Goal: Task Accomplishment & Management: Complete application form

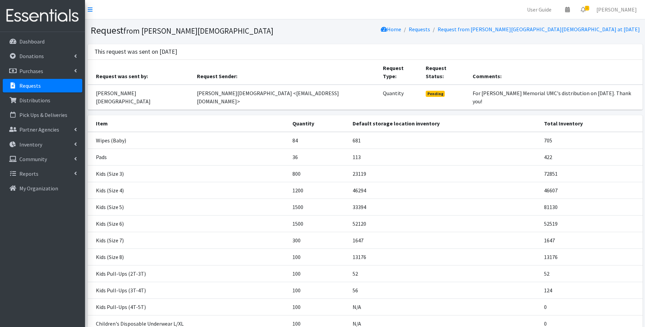
click at [49, 19] on img at bounding box center [43, 15] width 80 height 23
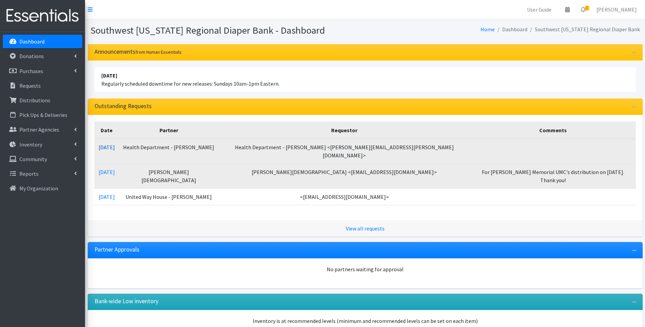
click at [115, 146] on link "[DATE]" at bounding box center [107, 147] width 16 height 7
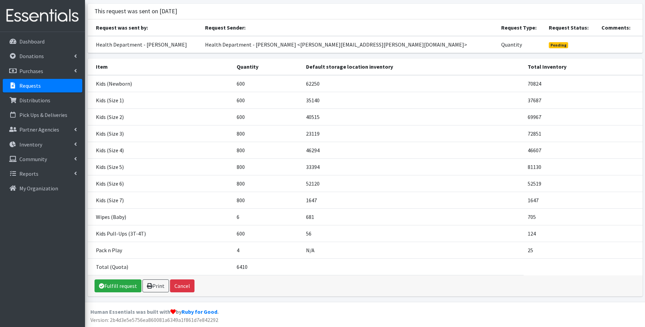
scroll to position [41, 0]
click at [156, 284] on link "Print" at bounding box center [155, 285] width 27 height 13
click at [26, 102] on p "Distributions" at bounding box center [34, 100] width 31 height 7
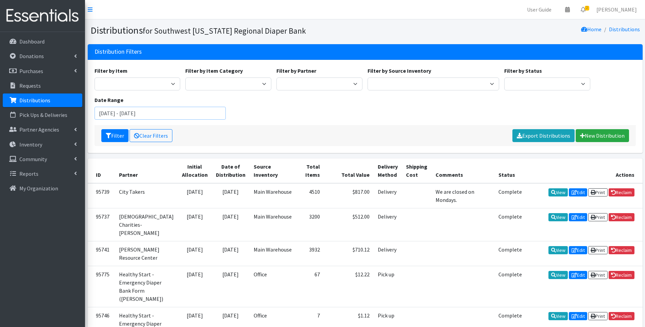
click at [175, 116] on input "[DATE] - [DATE]" at bounding box center [161, 113] width 132 height 13
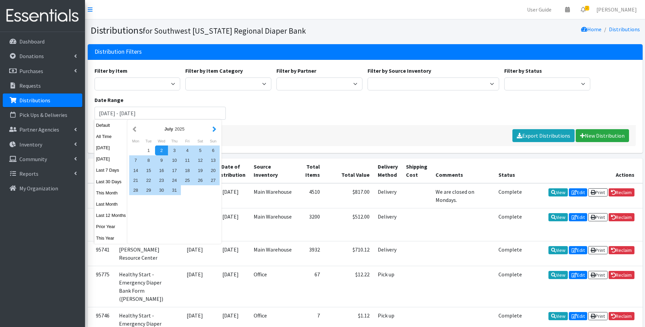
click at [215, 128] on button "button" at bounding box center [214, 129] width 7 height 9
click at [185, 152] on div "1" at bounding box center [187, 151] width 13 height 10
click at [209, 193] on div "31" at bounding box center [213, 190] width 13 height 10
type input "[DATE] - [DATE]"
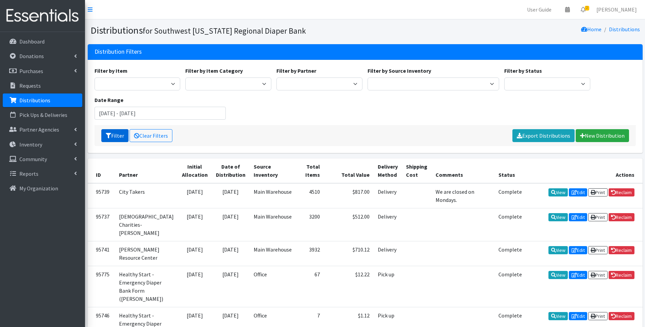
click at [116, 137] on button "Filter" at bounding box center [114, 135] width 27 height 13
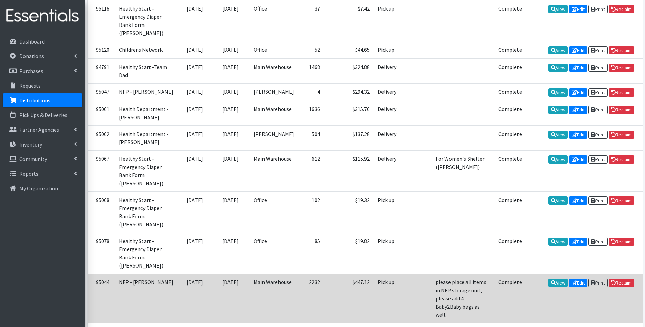
scroll to position [1128, 0]
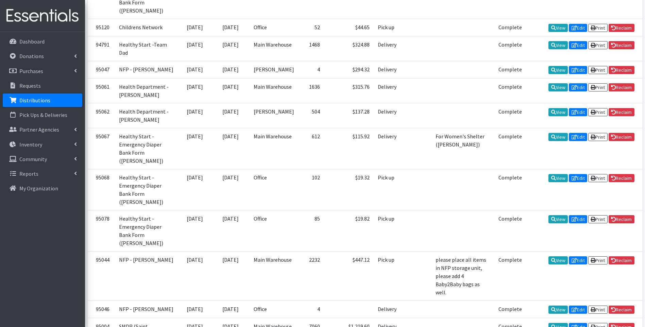
click at [43, 55] on link "Donations" at bounding box center [43, 56] width 80 height 14
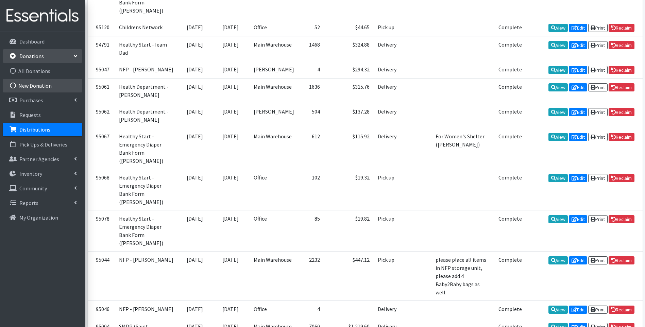
click at [39, 82] on link "New Donation" at bounding box center [43, 86] width 80 height 14
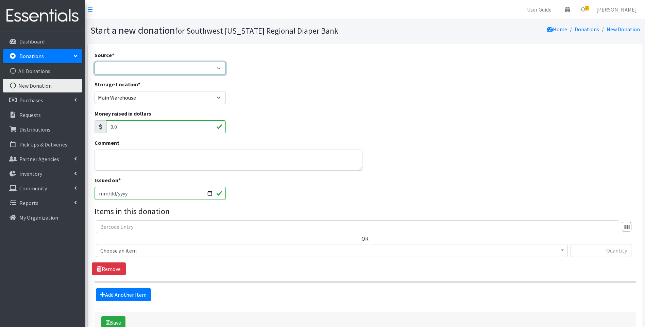
click at [121, 67] on select "Product Drive Manufacturer Donation Site Misc. Donation" at bounding box center [161, 68] width 132 height 13
select select "Misc. Donation"
click at [95, 62] on select "Product Drive Manufacturer Donation Site Misc. Donation" at bounding box center [161, 68] width 132 height 13
click at [140, 162] on textarea "Comment" at bounding box center [229, 160] width 268 height 21
type textarea "Donation by St. Katharine Drexel Church"
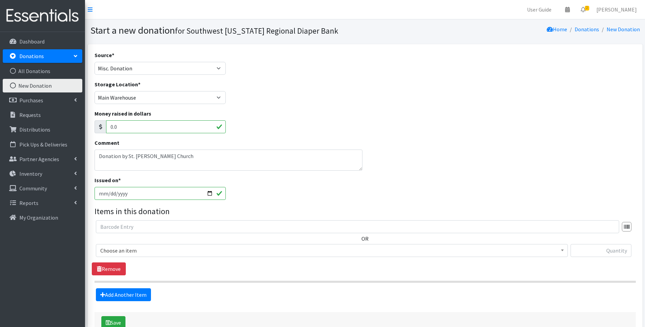
click at [208, 194] on input "2025-09-02" at bounding box center [161, 193] width 132 height 13
type input "2025-08-29"
click at [208, 254] on span "Choose an item" at bounding box center [331, 251] width 463 height 10
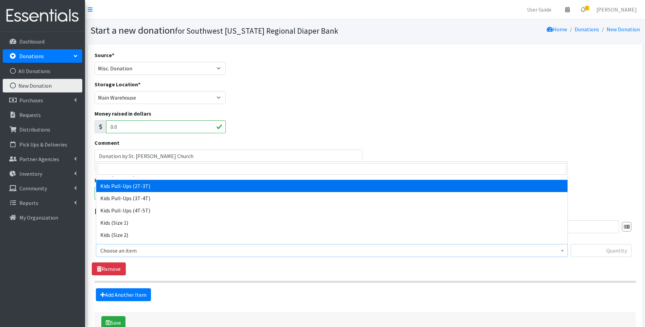
scroll to position [113, 0]
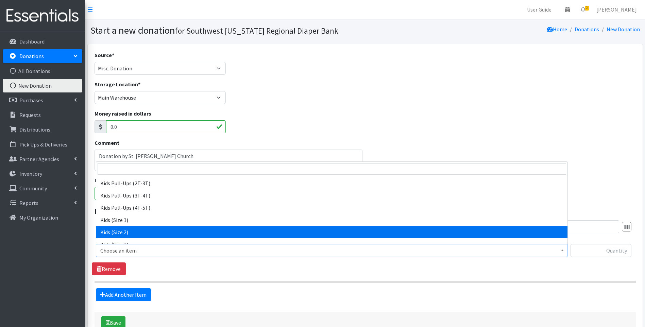
select select "10068"
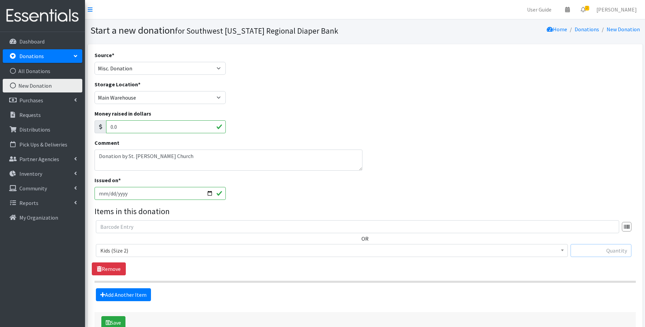
click at [612, 253] on input "text" at bounding box center [601, 250] width 61 height 13
type input "37"
click at [135, 293] on link "Add Another Item" at bounding box center [123, 294] width 55 height 13
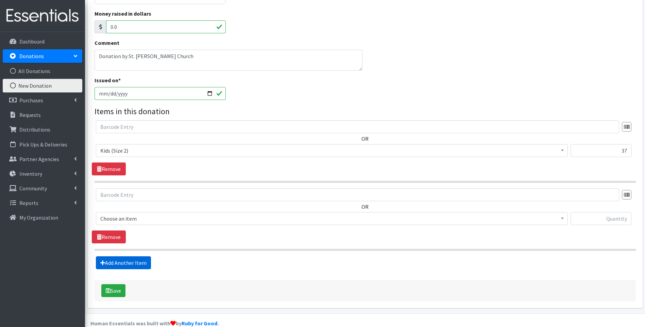
scroll to position [112, 0]
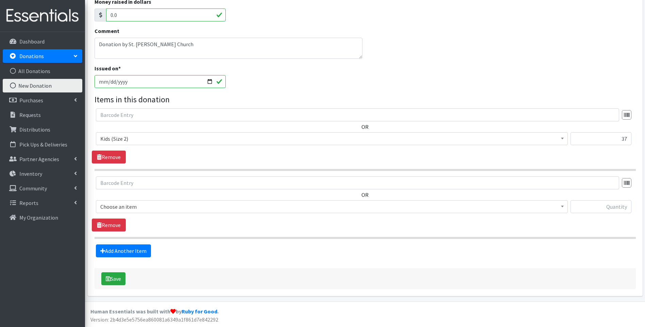
click at [169, 208] on span "Choose an item" at bounding box center [331, 207] width 463 height 10
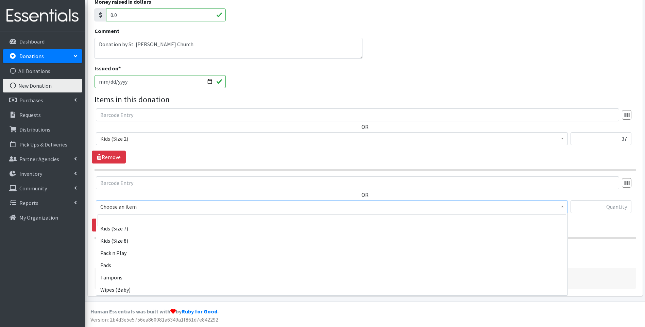
scroll to position [230, 0]
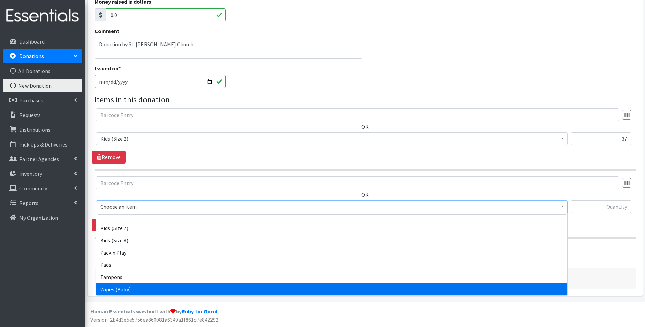
select select "10041"
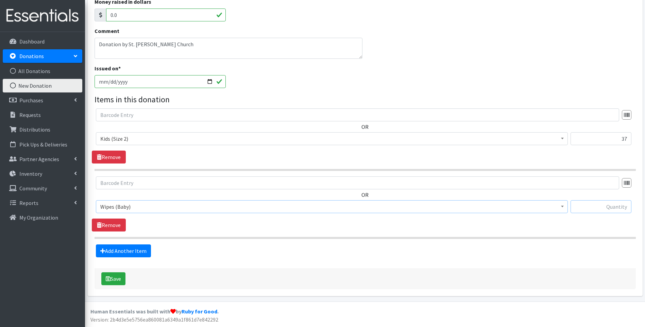
click at [585, 207] on input "text" at bounding box center [601, 206] width 61 height 13
type input "12"
drag, startPoint x: 293, startPoint y: 253, endPoint x: 288, endPoint y: 255, distance: 5.7
click at [288, 255] on div "Add Another Item" at bounding box center [365, 250] width 546 height 13
click at [119, 250] on link "Add Another Item" at bounding box center [123, 250] width 55 height 13
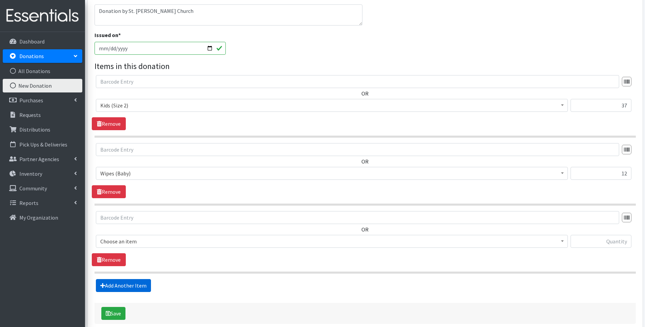
scroll to position [180, 0]
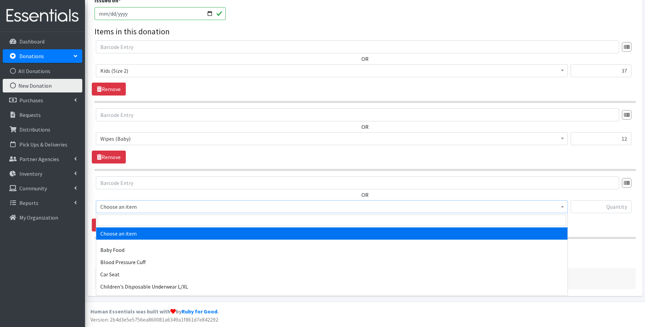
click at [164, 206] on span "Choose an item" at bounding box center [331, 207] width 463 height 10
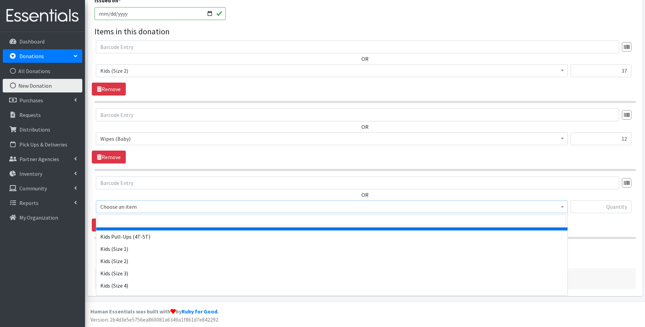
scroll to position [136, 0]
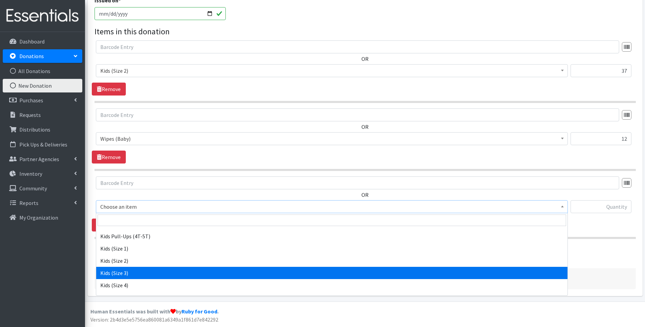
select select "10061"
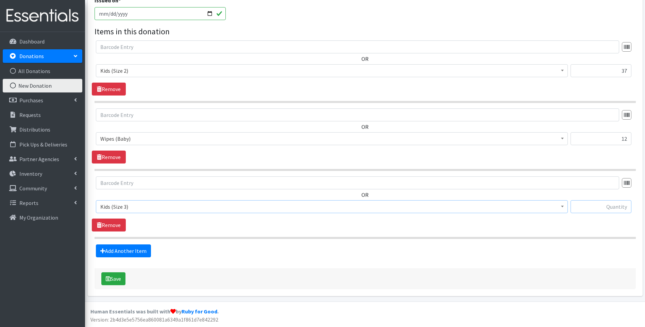
click at [613, 204] on input "text" at bounding box center [601, 206] width 61 height 13
type input "164"
click at [113, 252] on link "Add Another Item" at bounding box center [123, 250] width 55 height 13
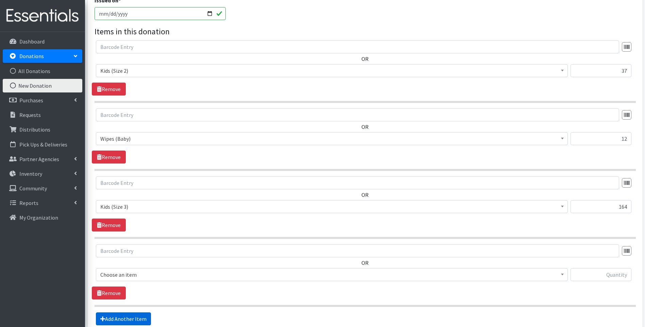
scroll to position [248, 0]
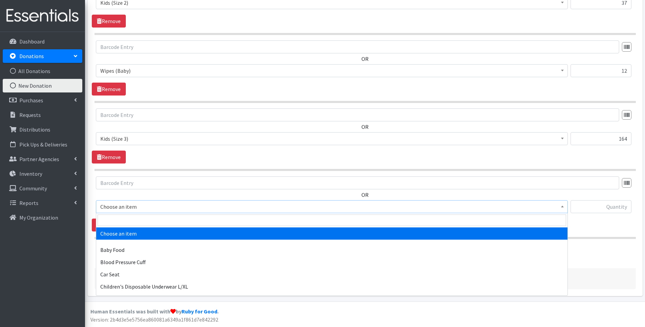
click at [148, 211] on span "Choose an item" at bounding box center [331, 207] width 463 height 10
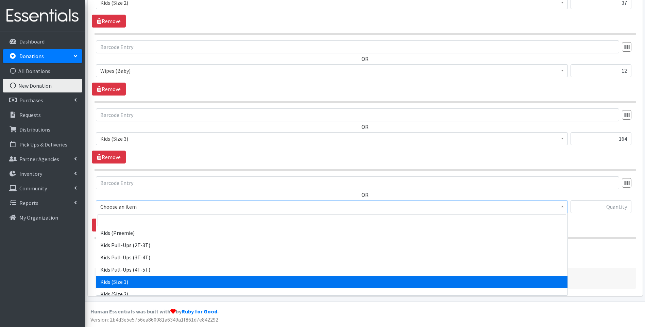
scroll to position [136, 0]
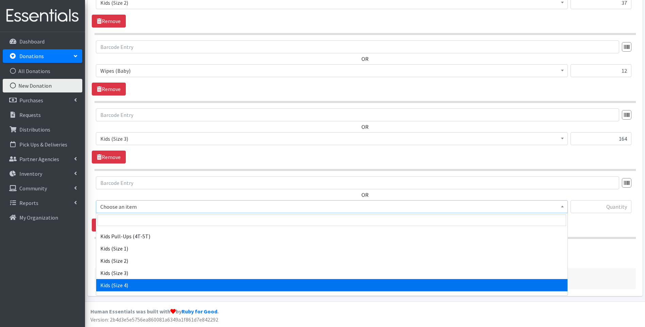
select select "10078"
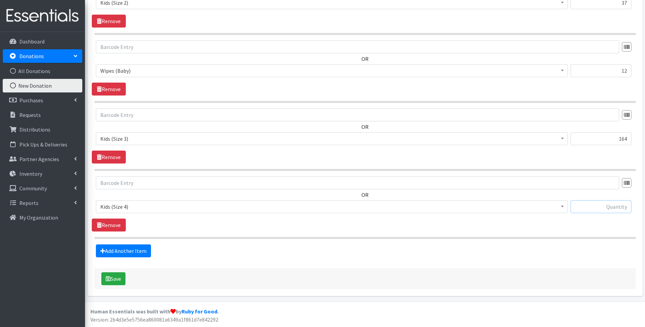
click at [590, 201] on input "text" at bounding box center [601, 206] width 61 height 13
type input "144"
click at [116, 281] on button "Save" at bounding box center [113, 278] width 24 height 13
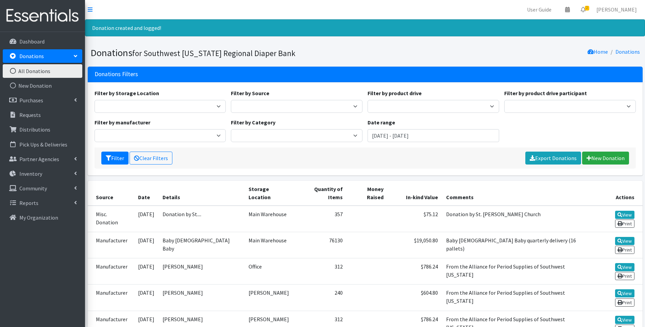
click at [57, 11] on img at bounding box center [43, 15] width 80 height 23
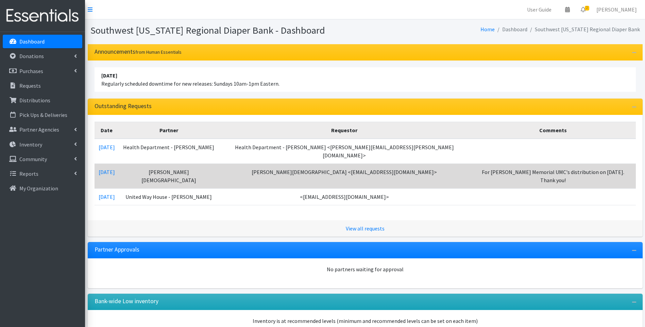
click at [409, 164] on td "[PERSON_NAME][DEMOGRAPHIC_DATA] <[EMAIL_ADDRESS][DOMAIN_NAME]>" at bounding box center [345, 176] width 252 height 25
drag, startPoint x: 423, startPoint y: 163, endPoint x: 379, endPoint y: 165, distance: 44.6
click at [379, 165] on td "[PERSON_NAME][DEMOGRAPHIC_DATA] <[EMAIL_ADDRESS][DOMAIN_NAME]>" at bounding box center [345, 176] width 252 height 25
copy td "[EMAIL_ADDRESS][DOMAIN_NAME]"
